Goal: Task Accomplishment & Management: Use online tool/utility

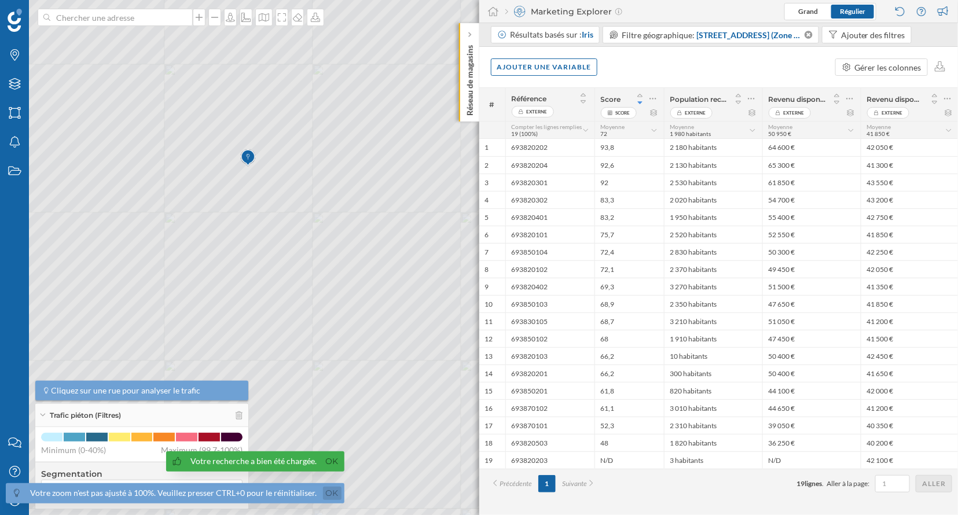
click at [328, 494] on link "Ok" at bounding box center [332, 493] width 19 height 13
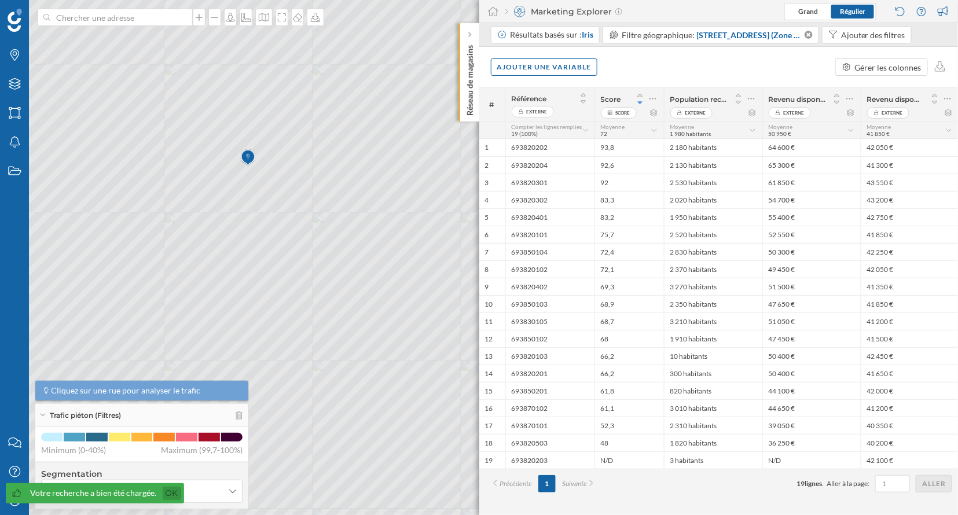
click at [170, 495] on link "Ok" at bounding box center [172, 493] width 19 height 13
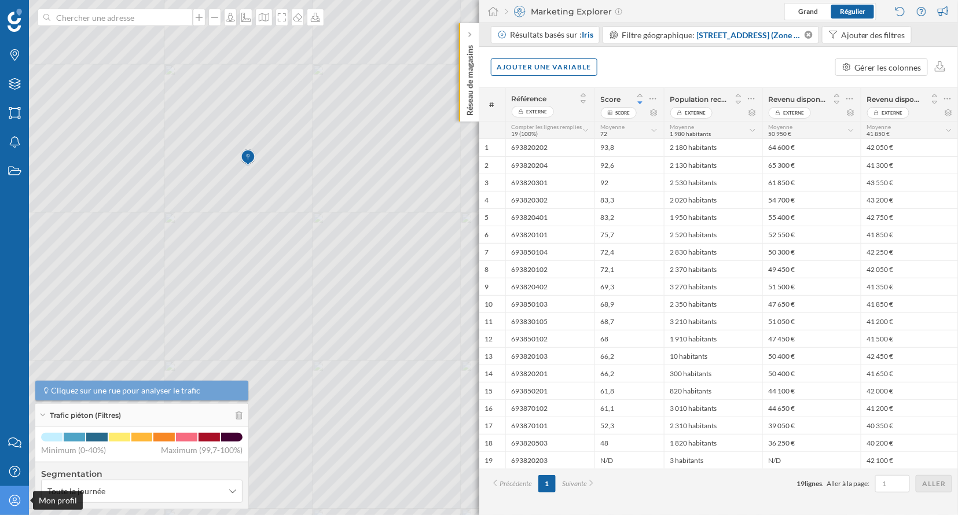
click at [17, 499] on icon "Mon profil" at bounding box center [15, 501] width 14 height 12
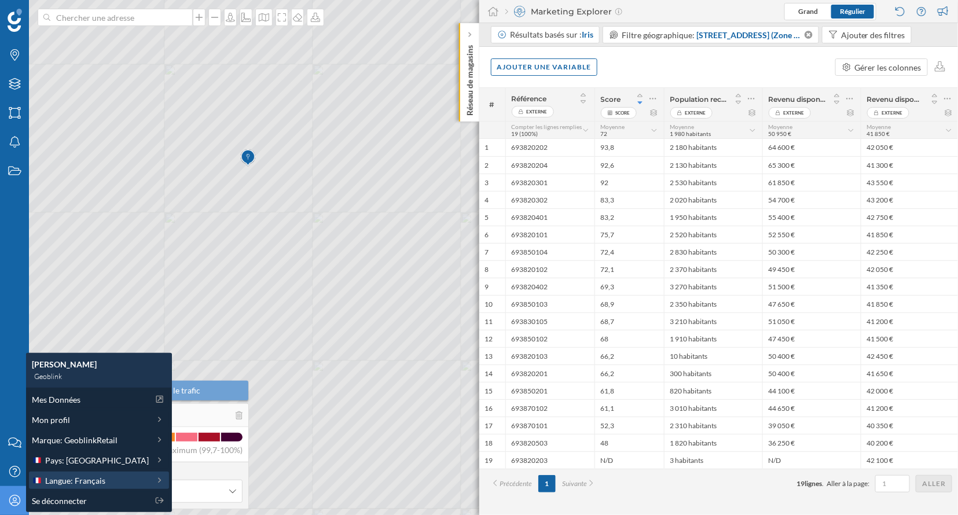
click at [84, 478] on span "Langue: Français" at bounding box center [75, 481] width 60 height 12
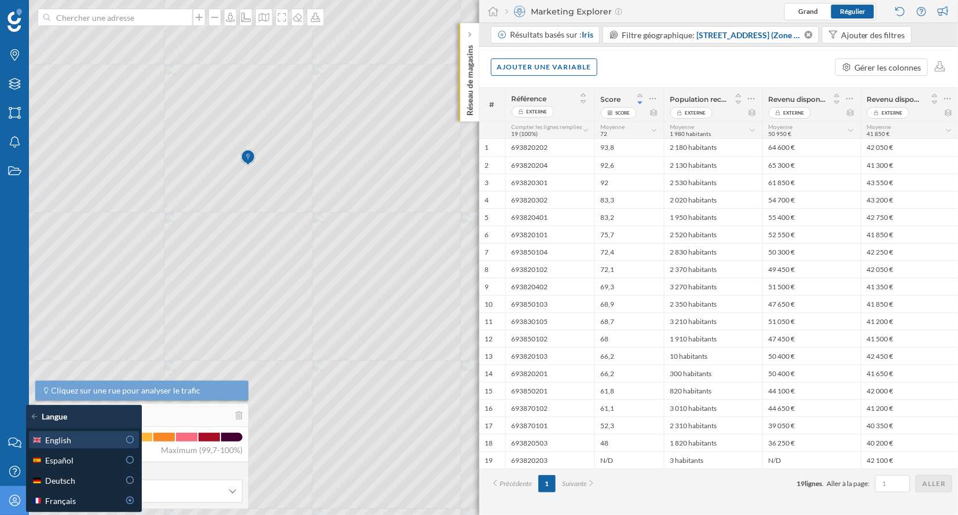
click at [133, 442] on icon at bounding box center [130, 440] width 10 height 8
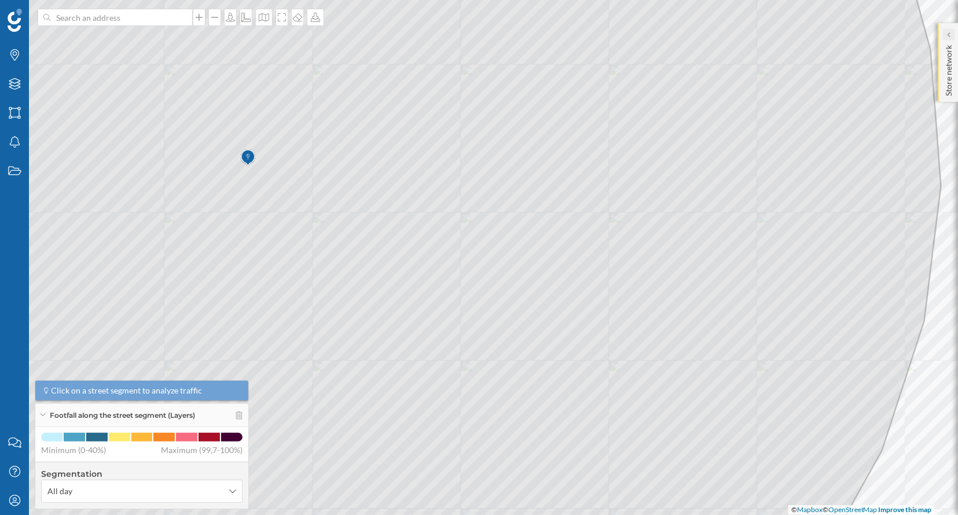
click at [952, 36] on div at bounding box center [949, 35] width 12 height 12
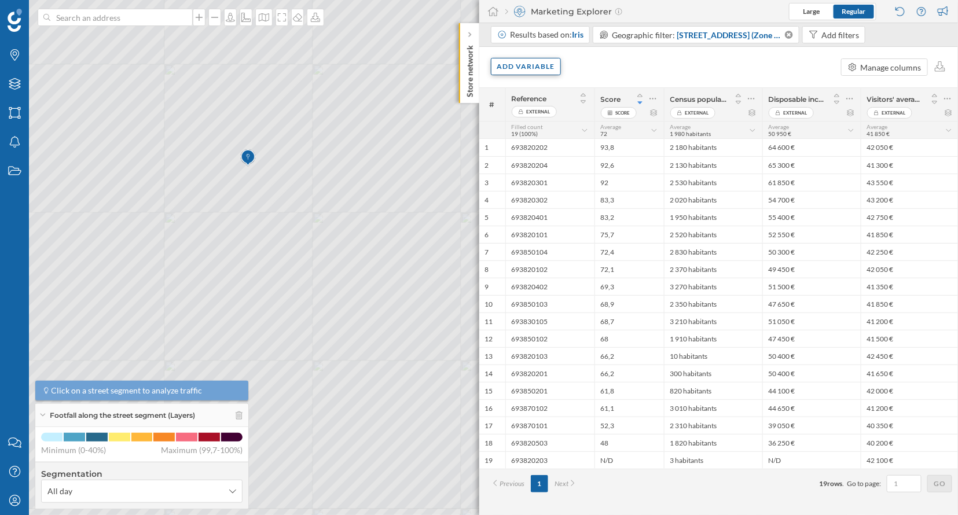
click at [539, 65] on div "Add variable" at bounding box center [526, 66] width 71 height 17
click at [546, 120] on div "External variables" at bounding box center [563, 113] width 138 height 17
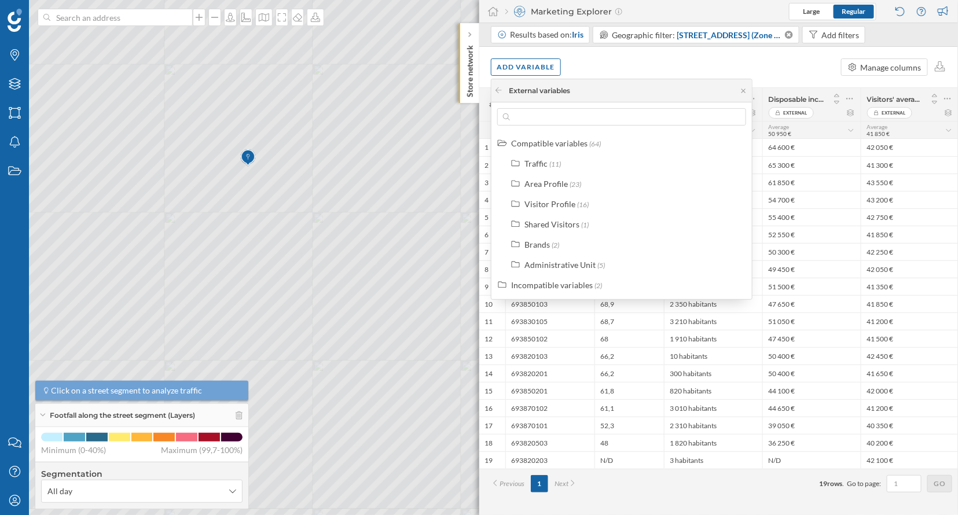
click at [546, 120] on input "text" at bounding box center [621, 116] width 223 height 17
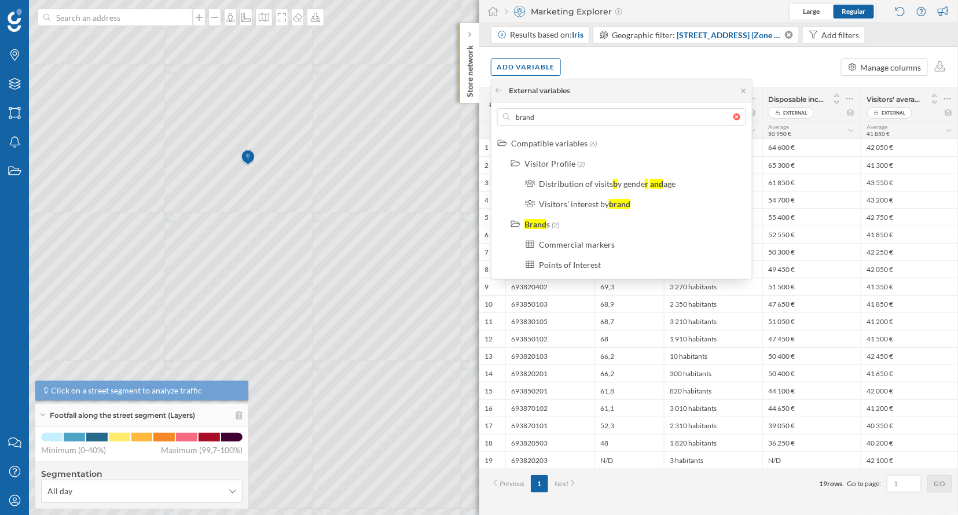
type input "brand"
